Goal: Information Seeking & Learning: Learn about a topic

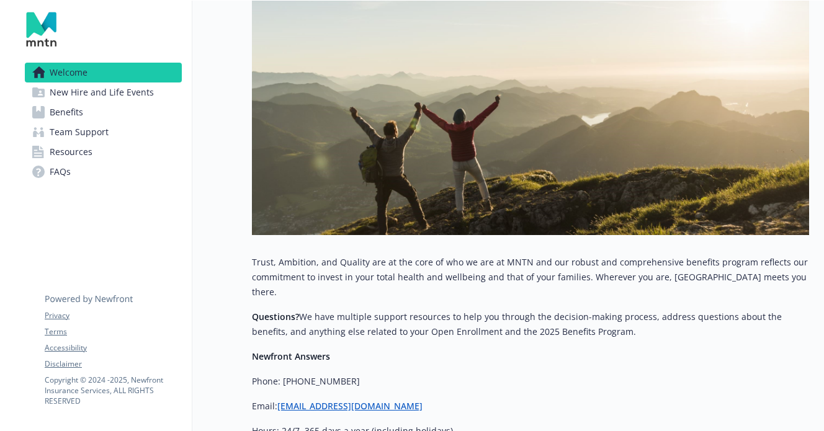
scroll to position [124, 0]
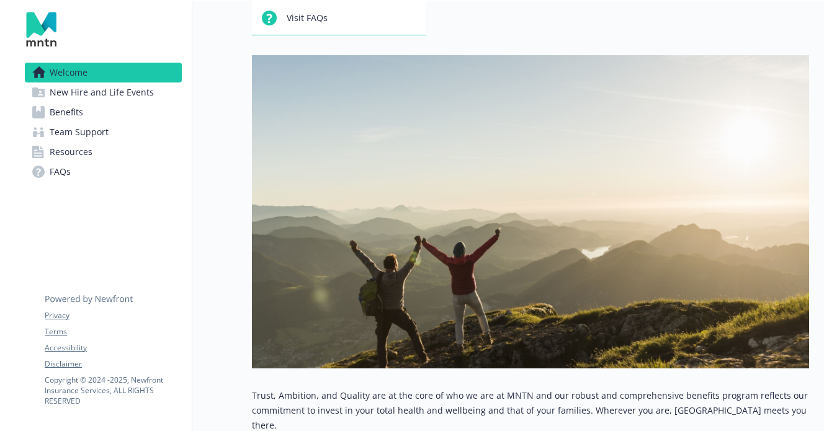
click at [61, 88] on span "New Hire and Life Events" at bounding box center [102, 93] width 104 height 20
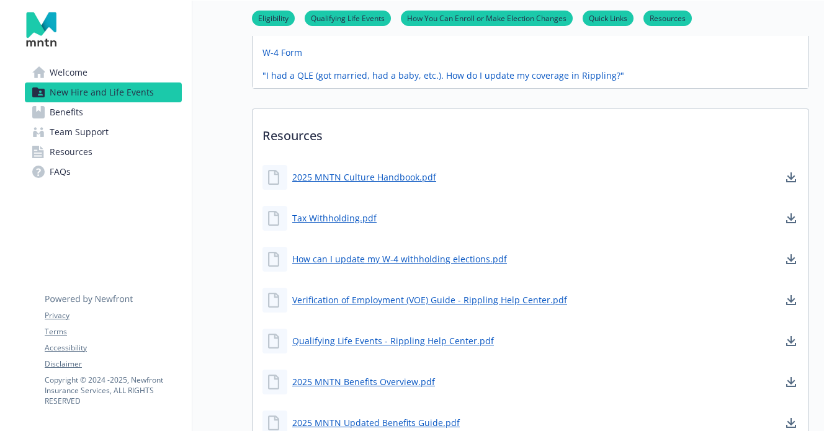
scroll to position [832, 0]
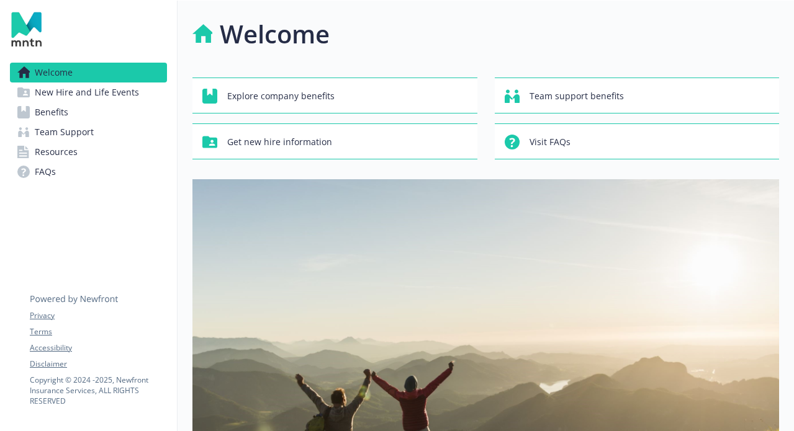
click at [65, 113] on span "Benefits" at bounding box center [52, 112] width 34 height 20
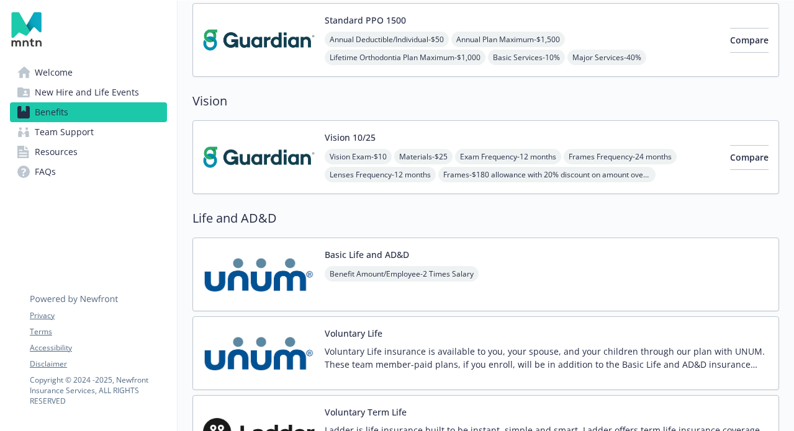
scroll to position [1346, 0]
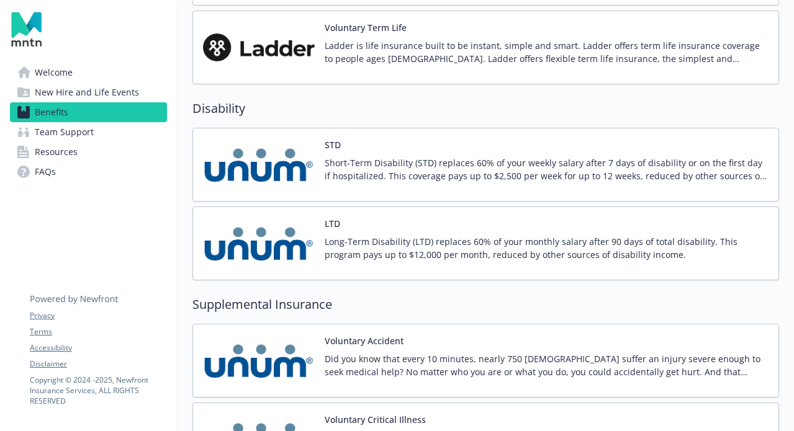
click at [90, 131] on span "Team Support" at bounding box center [64, 132] width 59 height 20
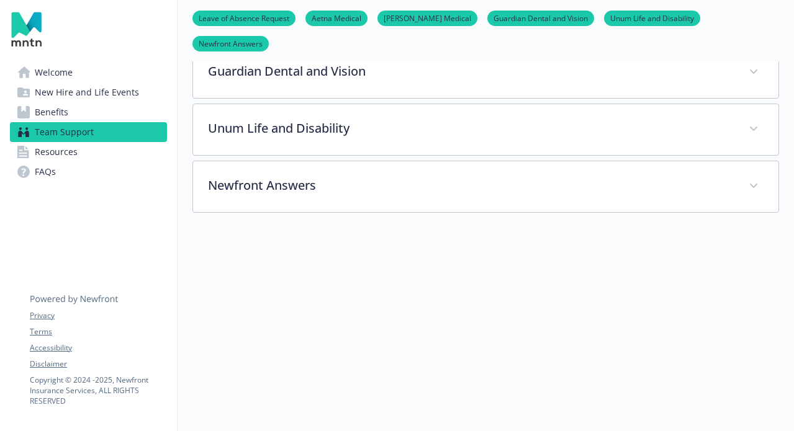
click at [88, 155] on link "Resources" at bounding box center [88, 152] width 157 height 20
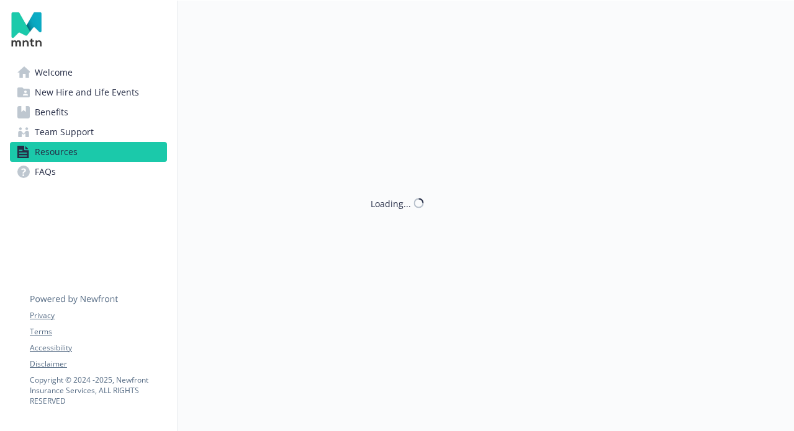
scroll to position [526, 0]
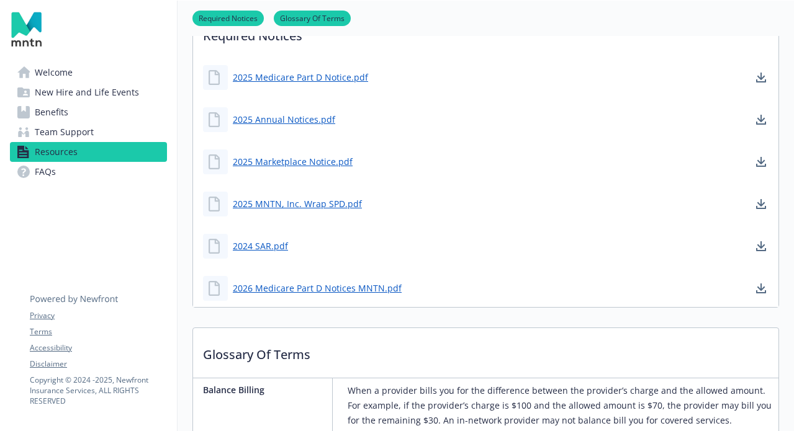
click at [99, 169] on link "FAQs" at bounding box center [88, 172] width 157 height 20
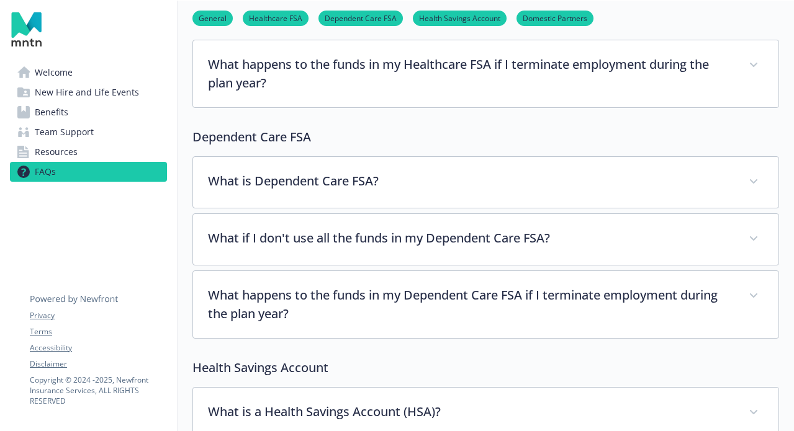
scroll to position [485, 0]
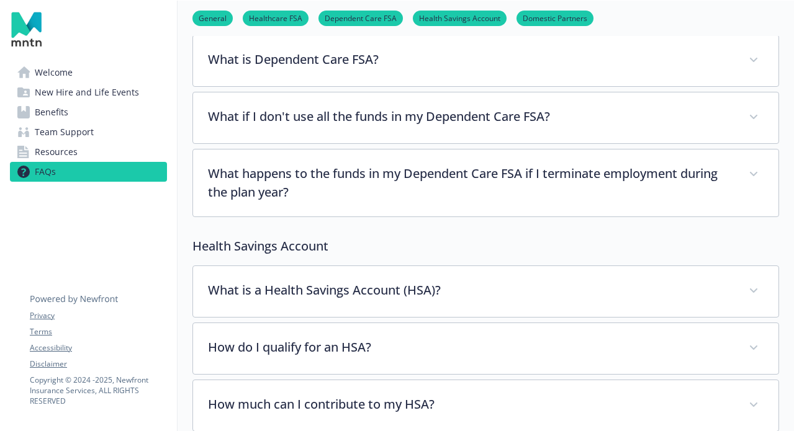
click at [73, 148] on span "Resources" at bounding box center [56, 152] width 43 height 20
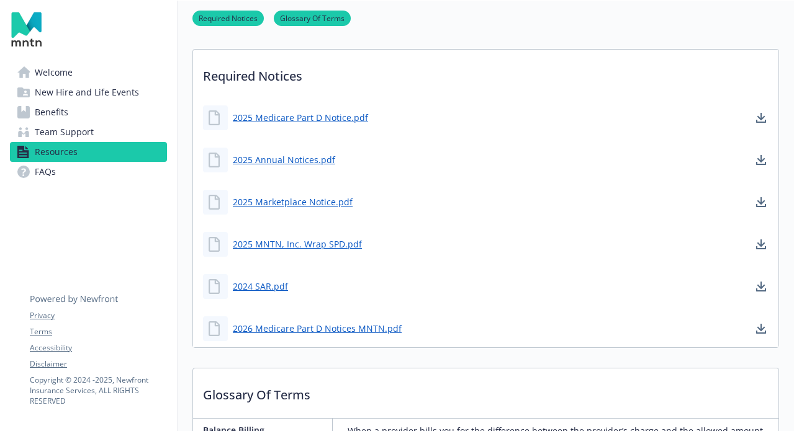
click at [85, 168] on link "FAQs" at bounding box center [88, 172] width 157 height 20
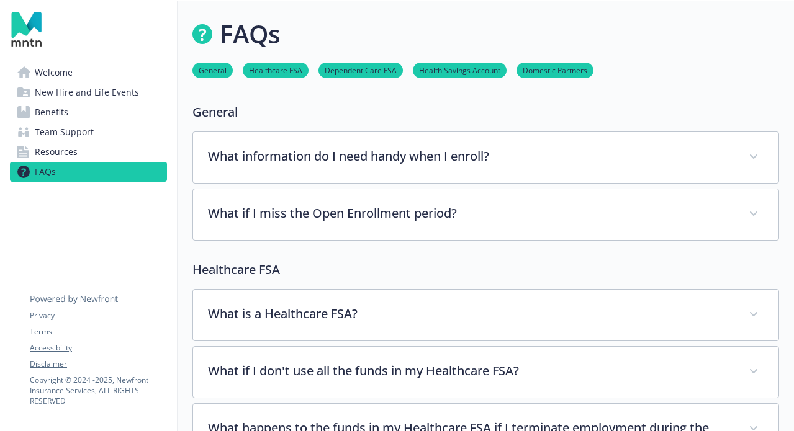
click at [58, 115] on span "Benefits" at bounding box center [52, 112] width 34 height 20
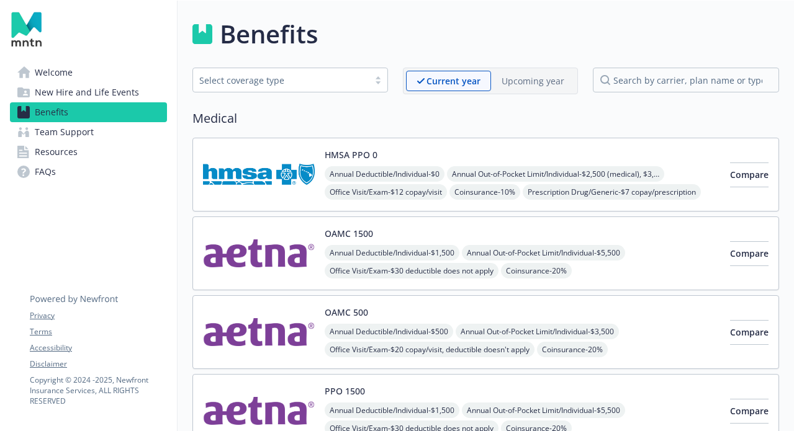
click at [56, 140] on span "Team Support" at bounding box center [64, 132] width 59 height 20
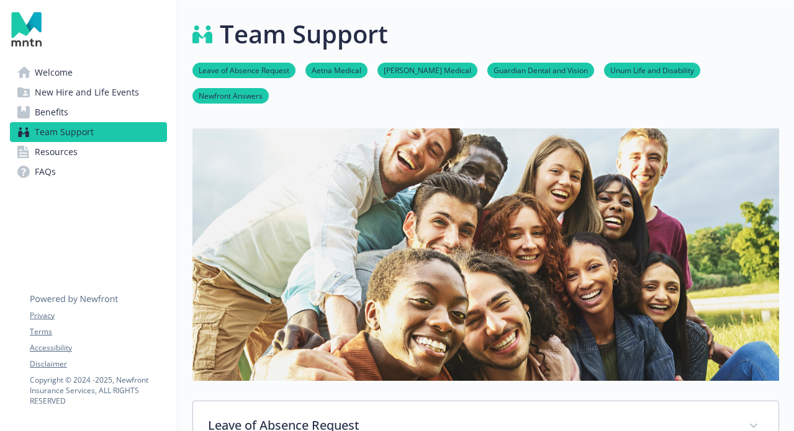
click at [60, 145] on span "Resources" at bounding box center [56, 152] width 43 height 20
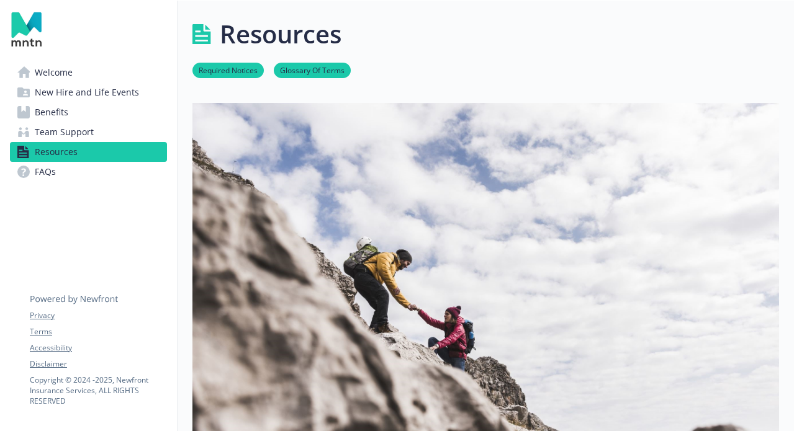
click at [79, 94] on span "New Hire and Life Events" at bounding box center [87, 93] width 104 height 20
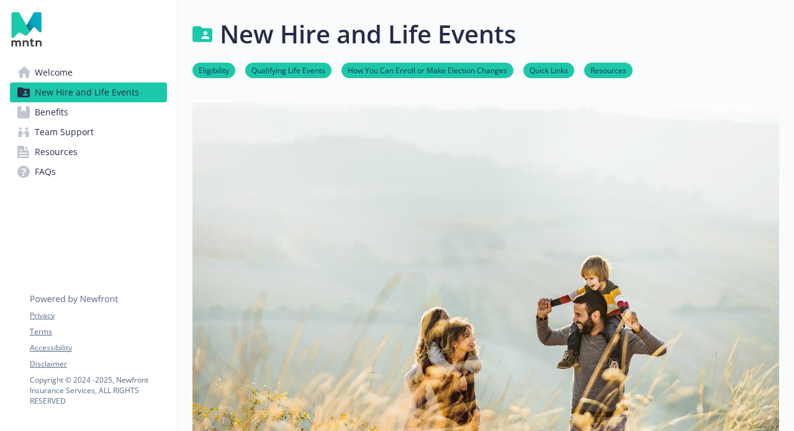
click at [74, 168] on link "FAQs" at bounding box center [88, 172] width 157 height 20
